Goal: Book appointment/travel/reservation

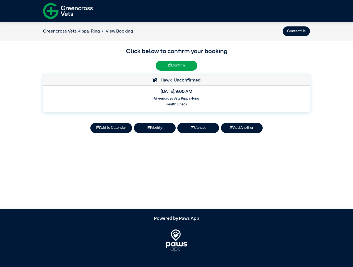
click at [296, 31] on button "Contact Us" at bounding box center [295, 31] width 27 height 10
click at [111, 128] on button "Add to Calendar" at bounding box center [111, 128] width 42 height 10
click at [155, 128] on button "Modify" at bounding box center [155, 128] width 42 height 10
click at [198, 128] on button "Cancel" at bounding box center [198, 128] width 42 height 10
click at [242, 128] on button "Add Another" at bounding box center [242, 128] width 42 height 10
